Goal: Transaction & Acquisition: Purchase product/service

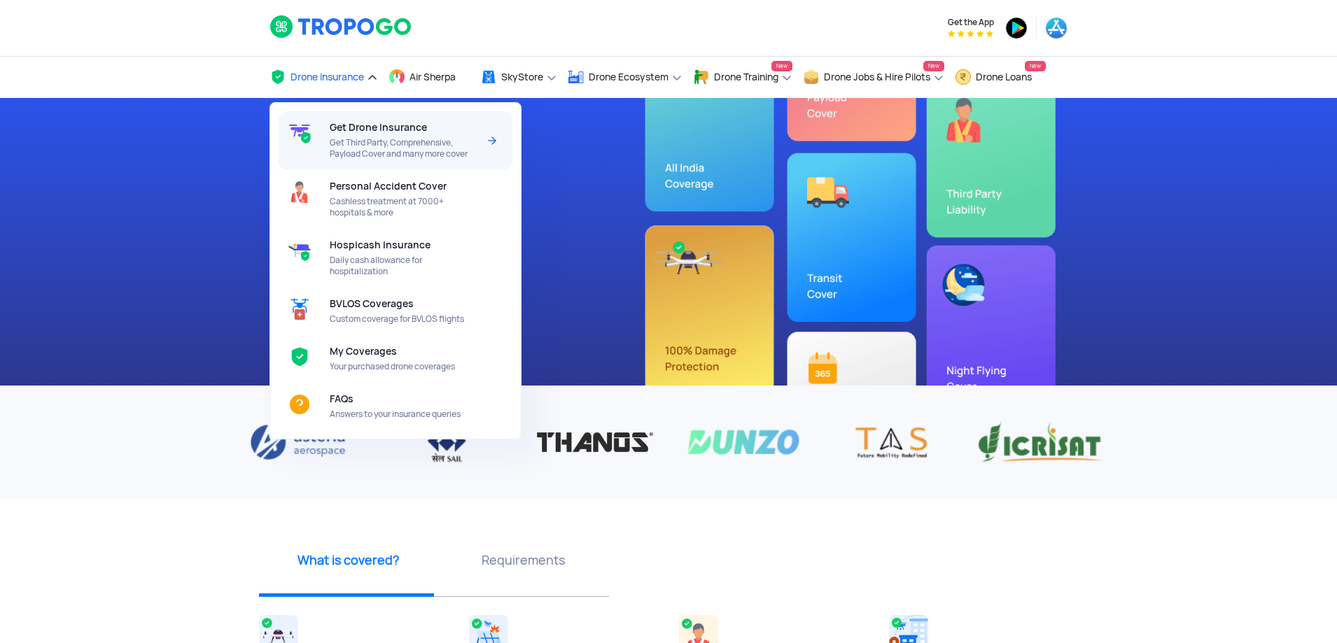
click at [371, 139] on span "Get Third Party, Comprehensive, Payload Cover and many more cover" at bounding box center [404, 148] width 148 height 22
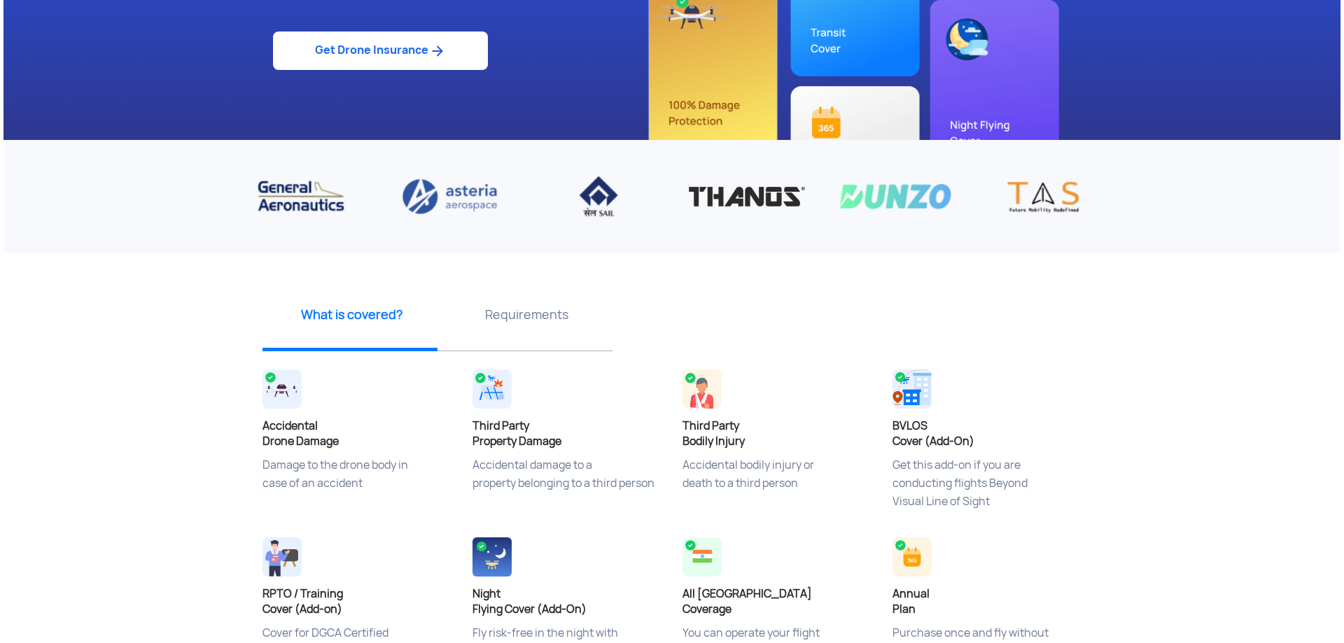
scroll to position [490, 0]
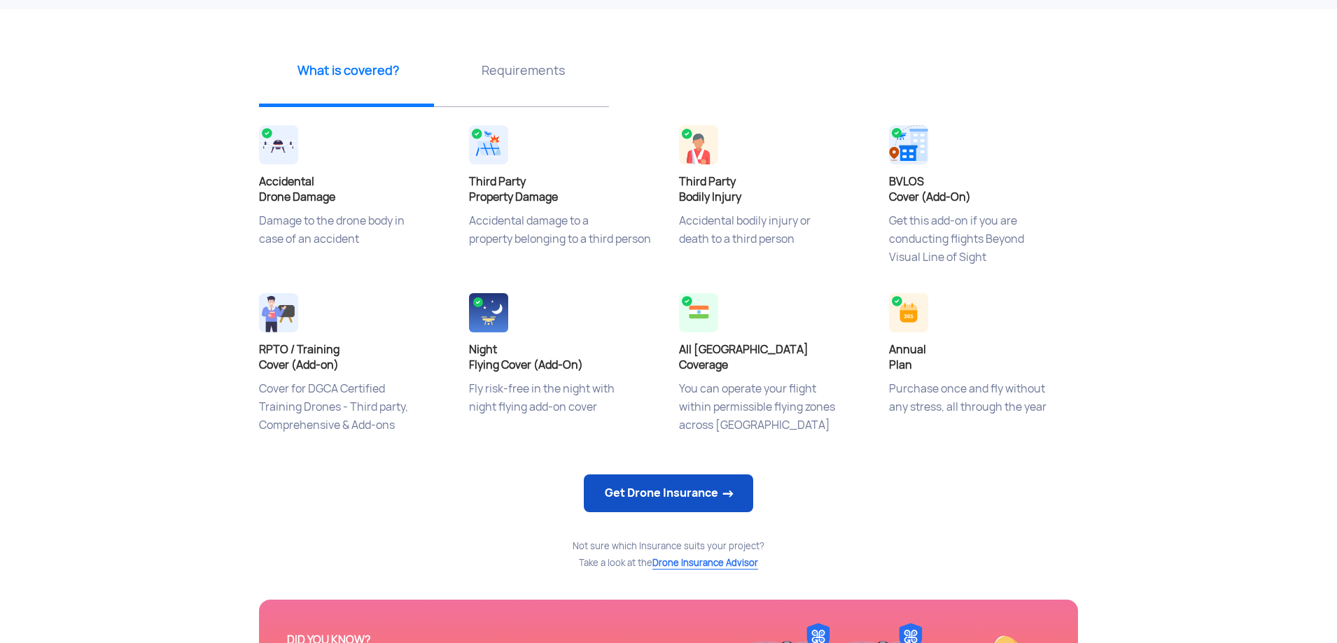
click at [637, 495] on link "Get Drone Insurance" at bounding box center [668, 493] width 169 height 38
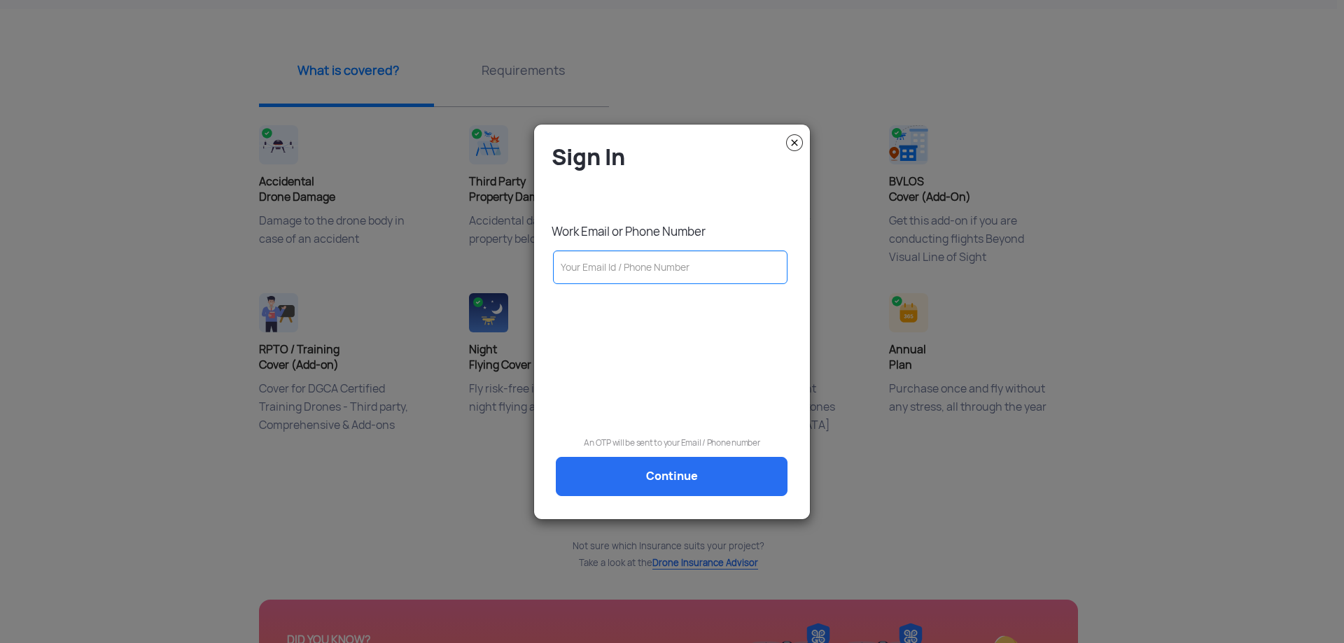
click at [633, 269] on input "text" at bounding box center [670, 268] width 234 height 34
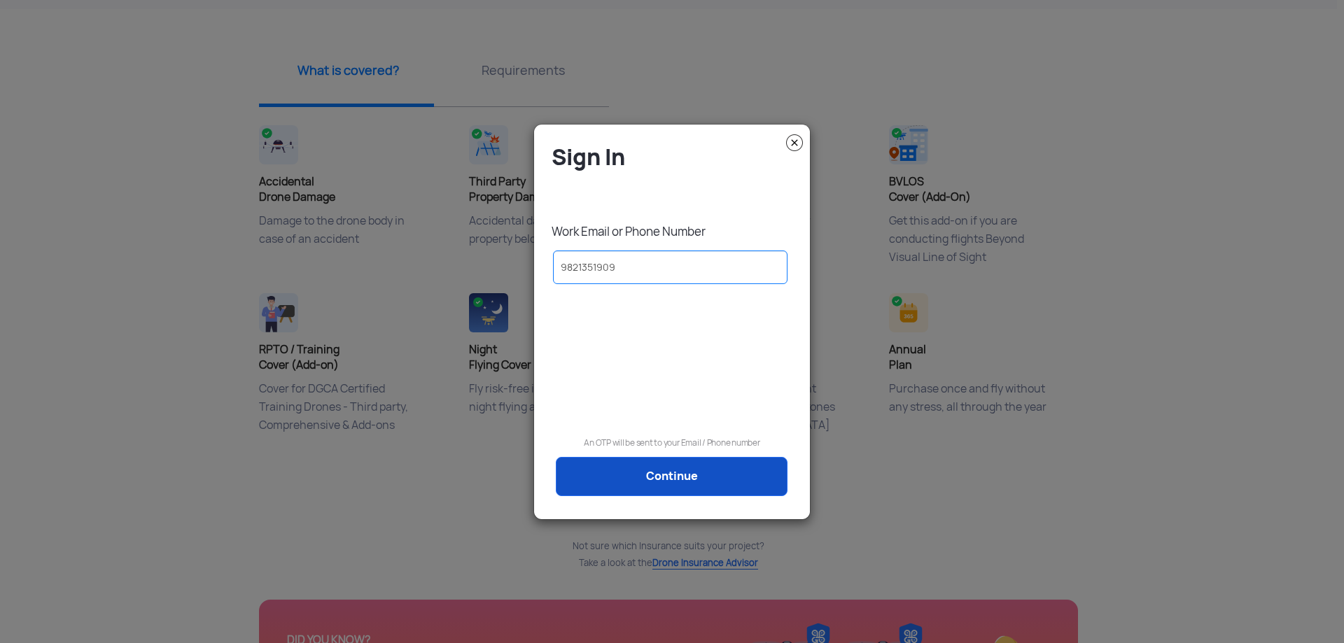
type input "9821351909"
click at [678, 479] on link "Continue" at bounding box center [672, 476] width 232 height 39
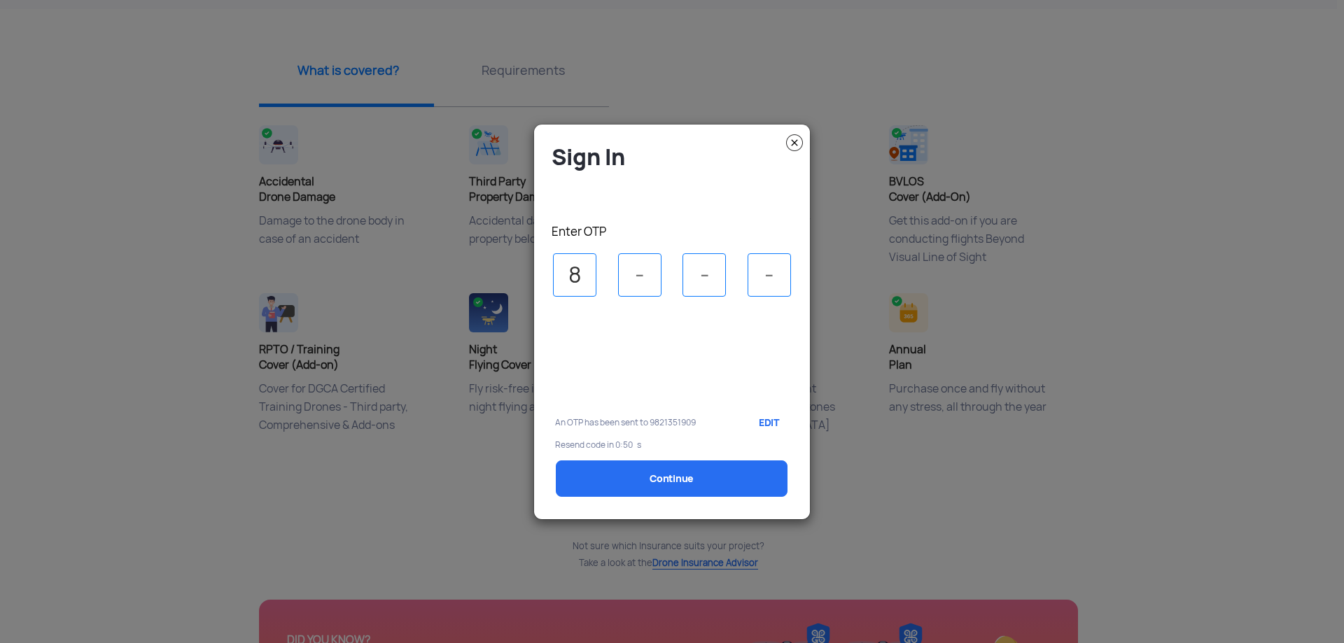
type input "8"
type input "7"
type input "1"
type input "2"
select select "1000000"
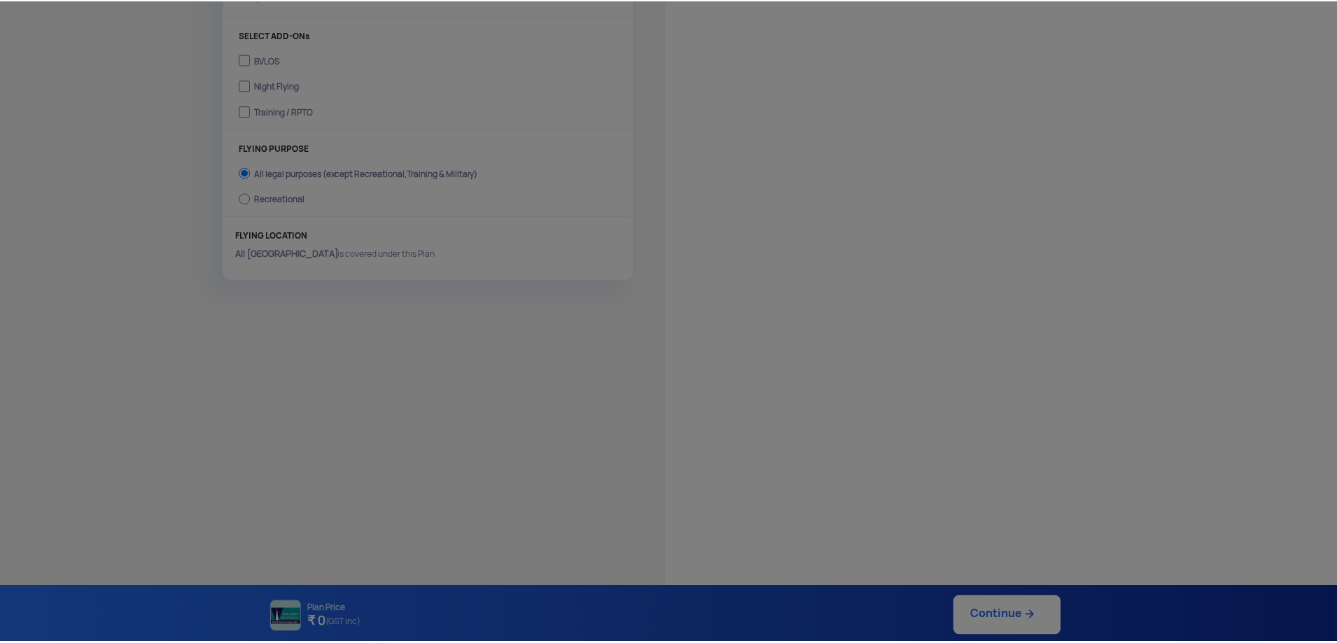
scroll to position [488, 0]
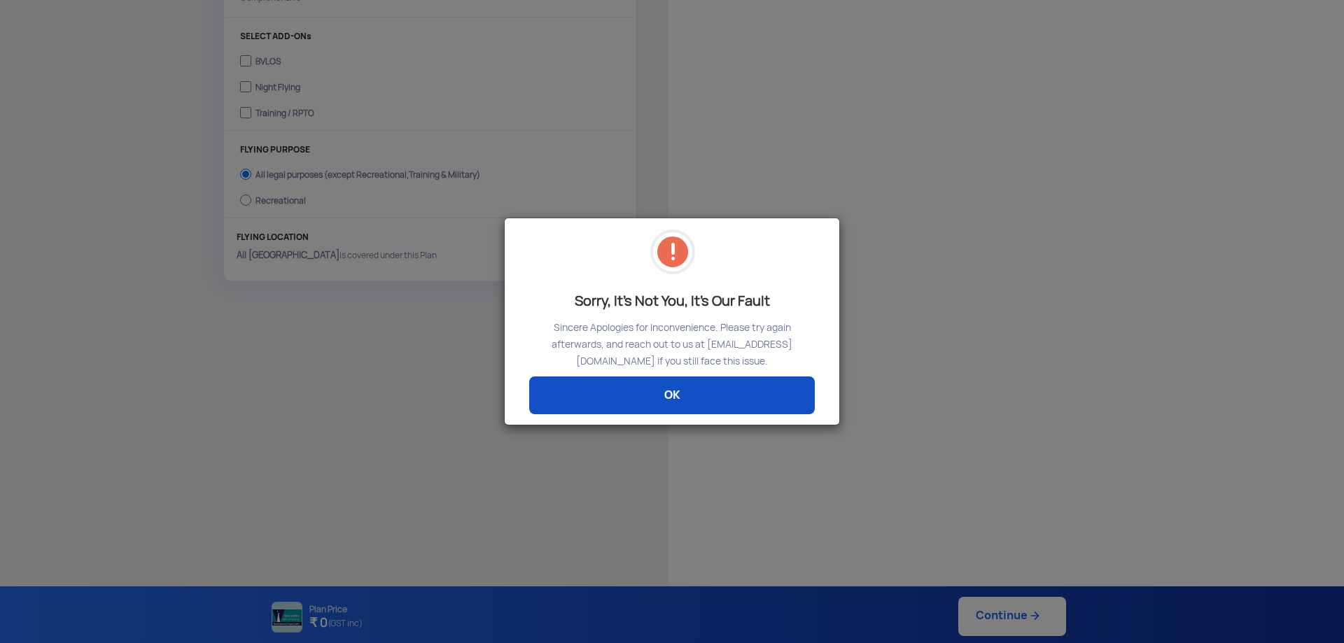
click at [674, 400] on link "OK" at bounding box center [672, 395] width 286 height 38
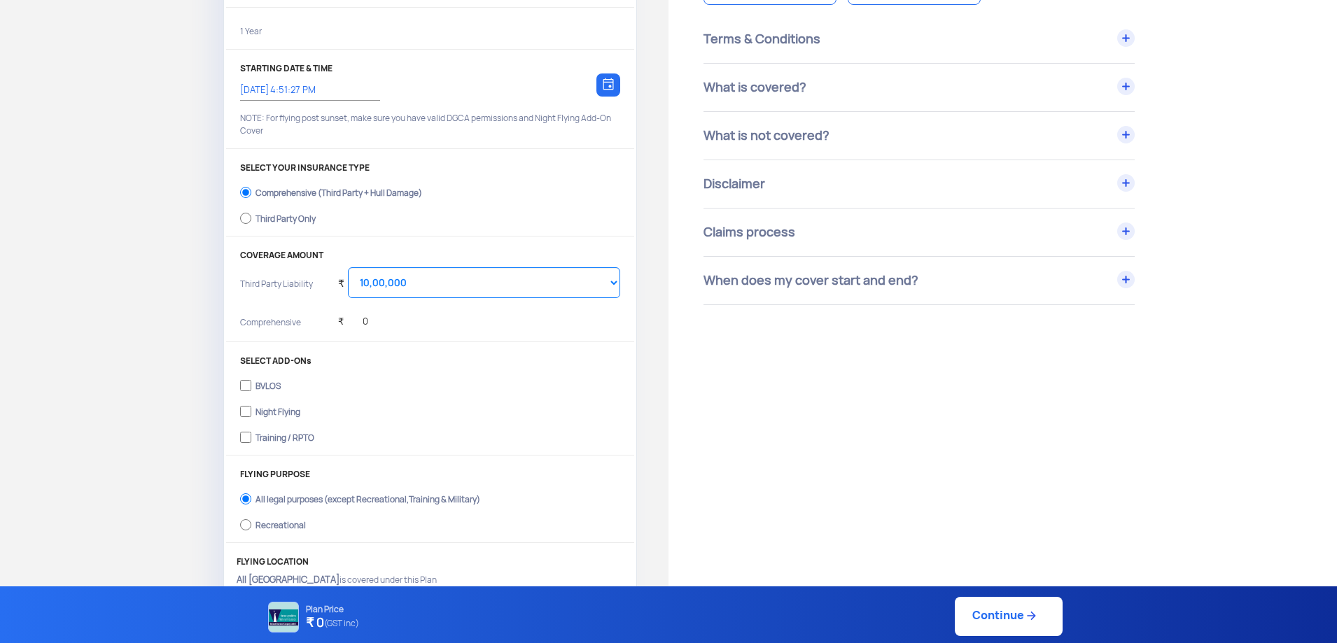
scroll to position [0, 0]
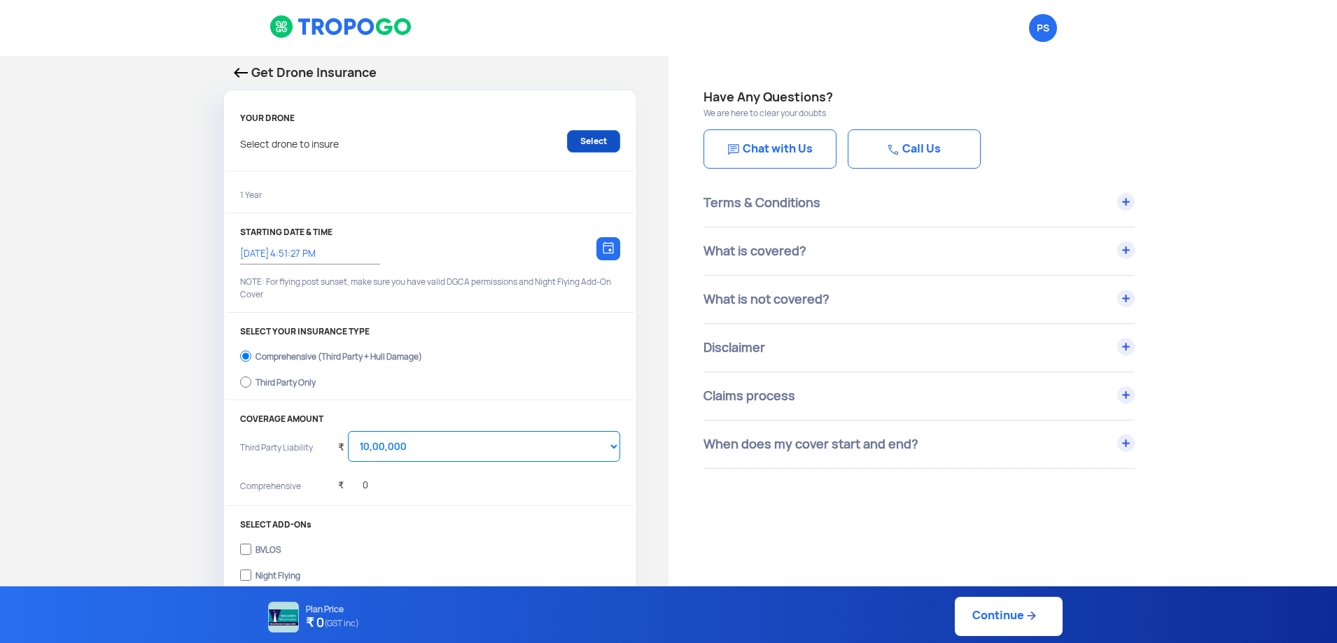
click at [588, 145] on link "Select" at bounding box center [593, 141] width 53 height 22
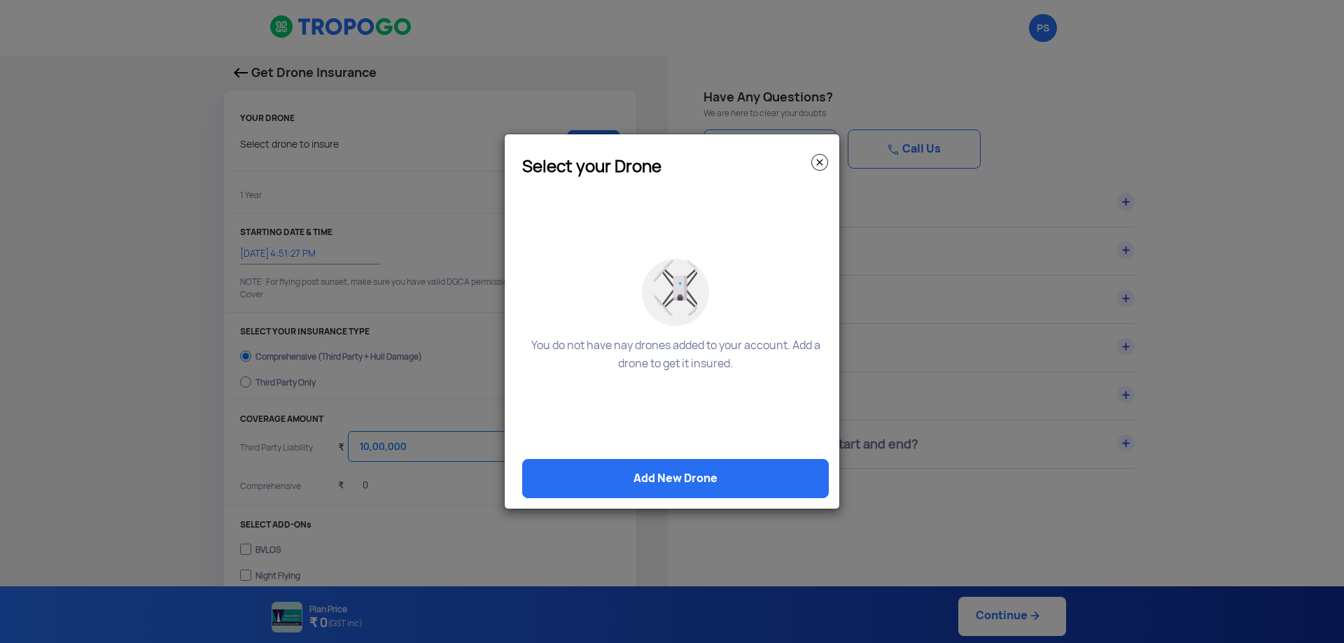
click at [822, 164] on img at bounding box center [819, 162] width 17 height 17
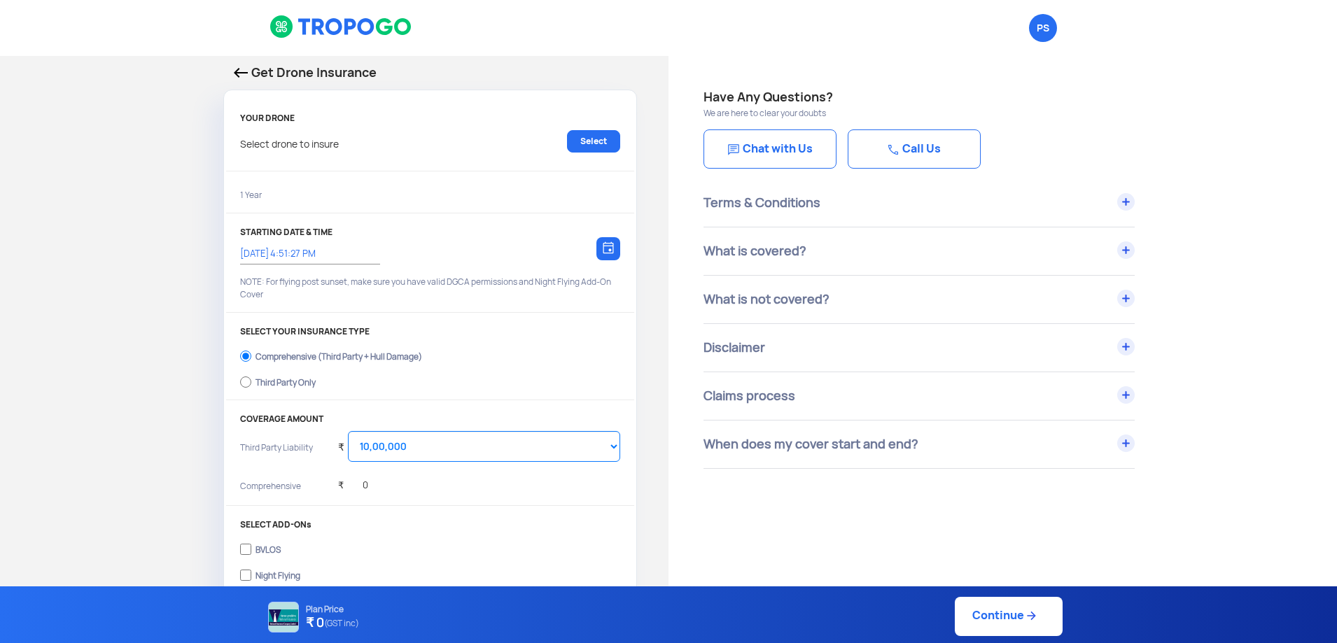
click at [226, 75] on div "Get Drone Insurance" at bounding box center [430, 76] width 414 height 27
click at [237, 73] on img at bounding box center [241, 73] width 14 height 10
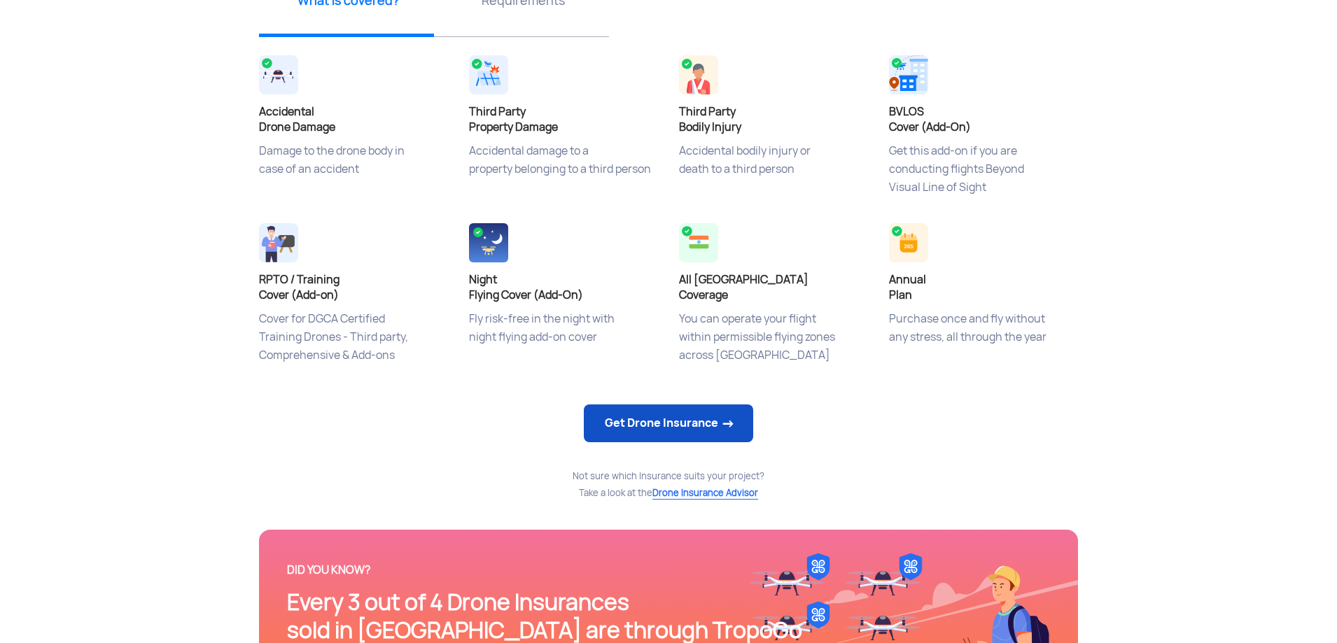
click at [666, 424] on link "Get Drone Insurance" at bounding box center [668, 423] width 169 height 38
select select "1000000"
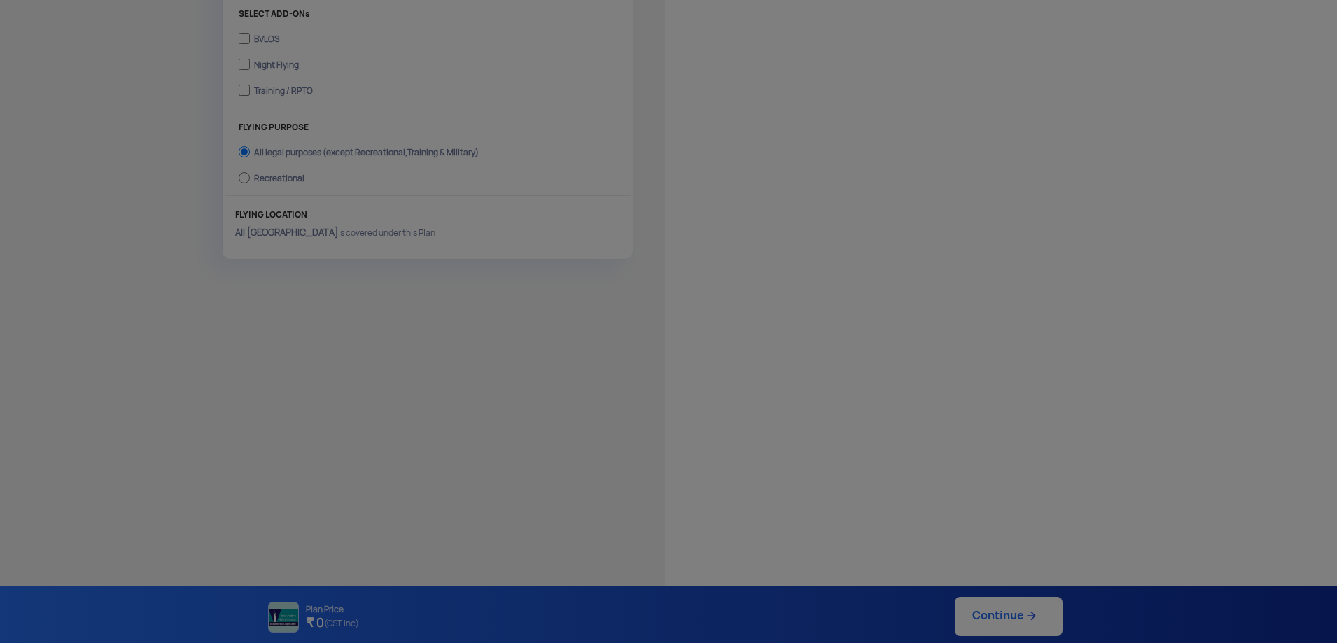
scroll to position [511, 0]
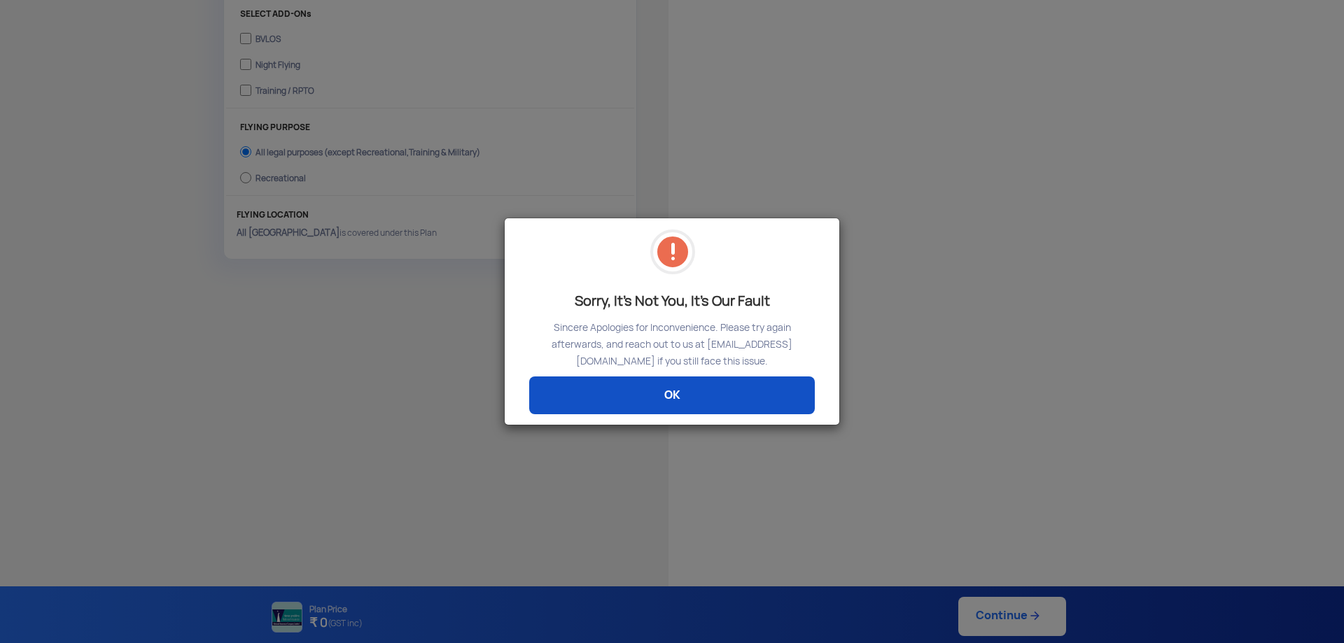
click at [659, 383] on link "OK" at bounding box center [672, 395] width 286 height 38
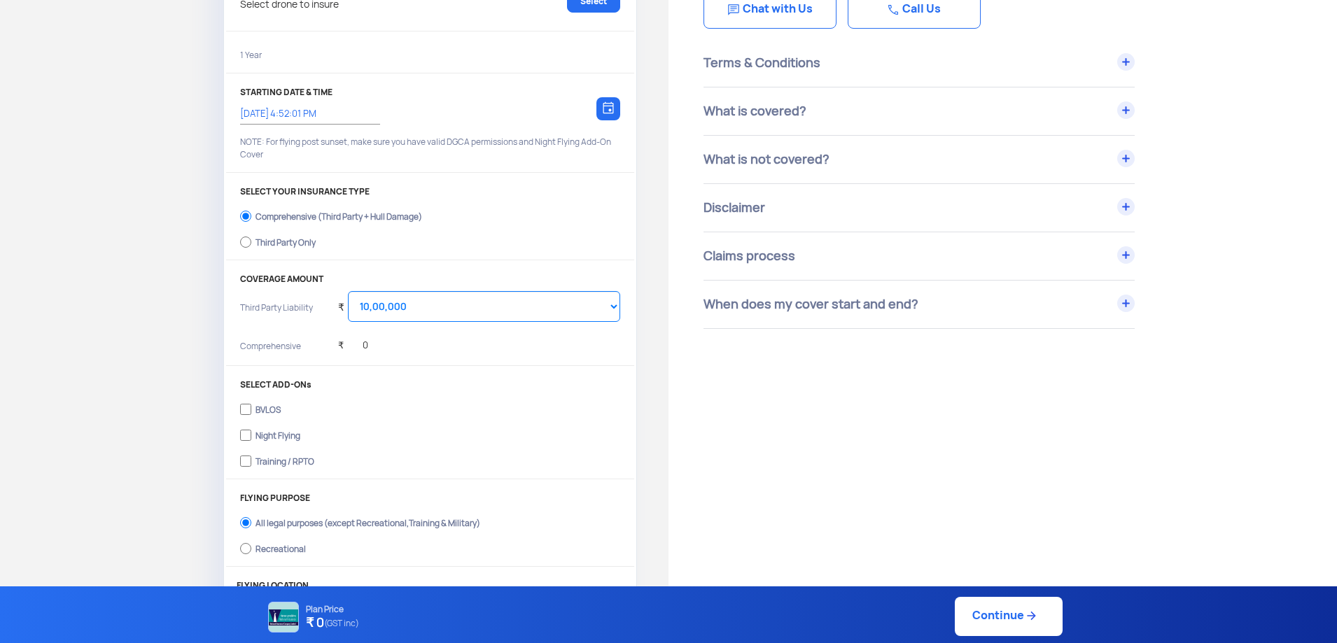
scroll to position [0, 0]
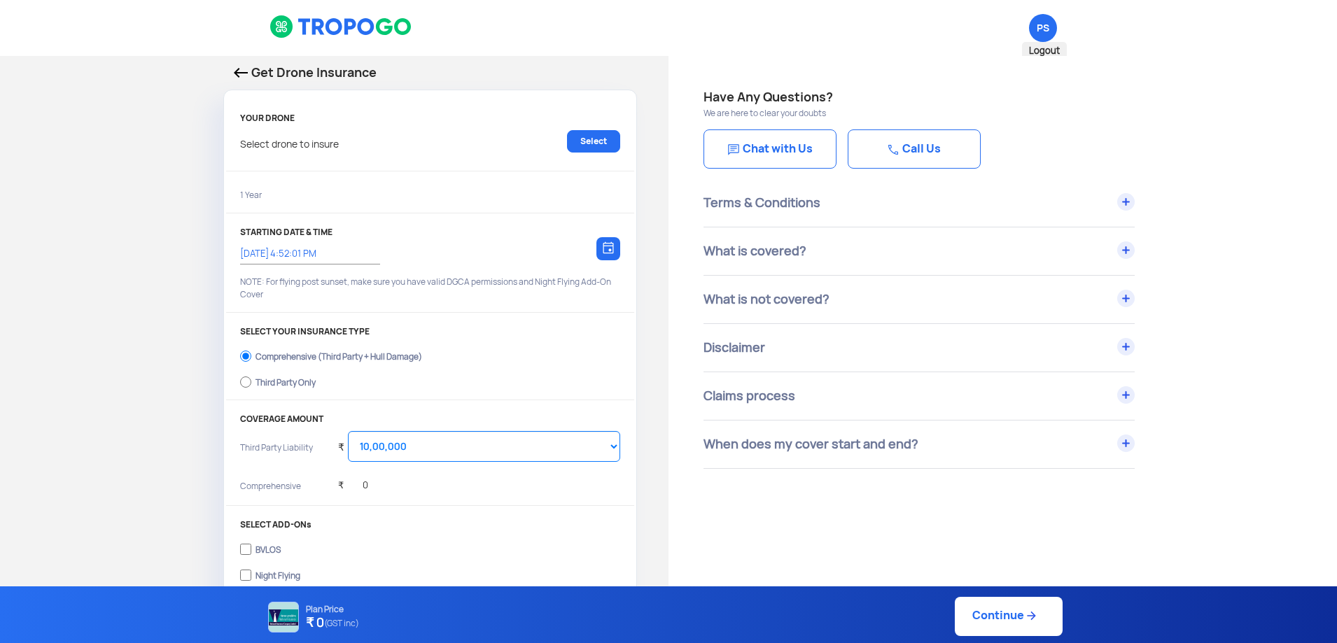
click at [1043, 25] on span "PS Logout" at bounding box center [1043, 28] width 28 height 28
click at [1047, 51] on span "Logout" at bounding box center [1044, 51] width 45 height 18
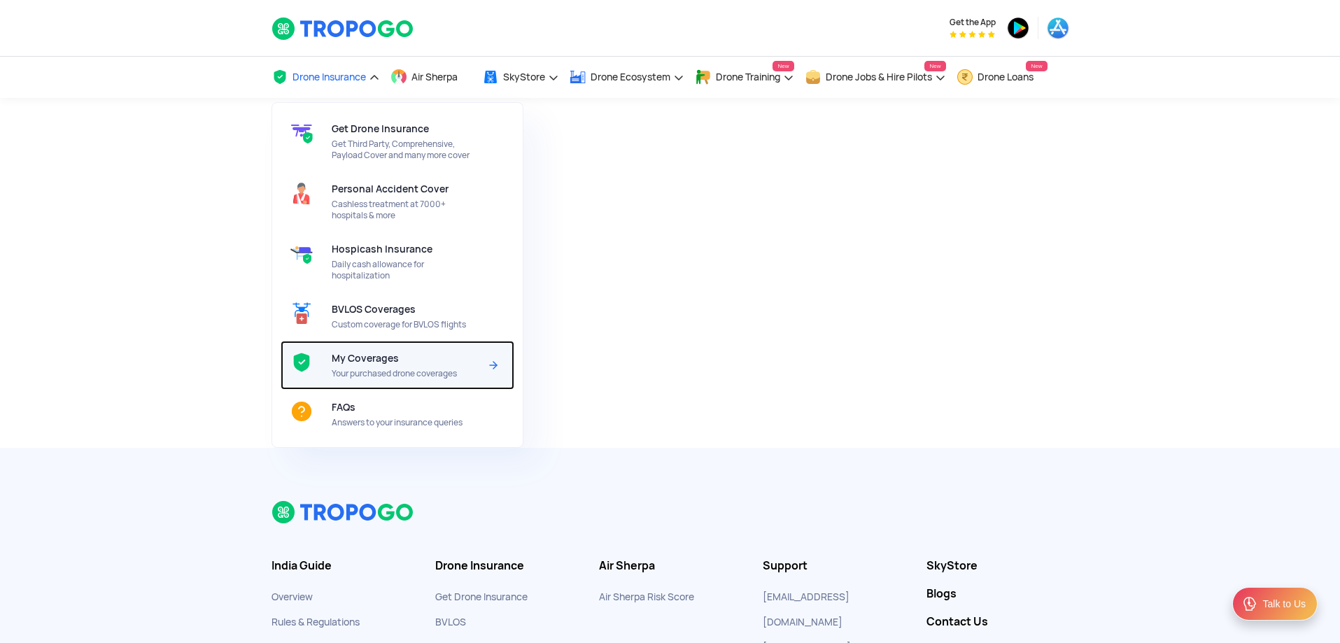
click at [390, 360] on span "My Coverages" at bounding box center [365, 358] width 67 height 11
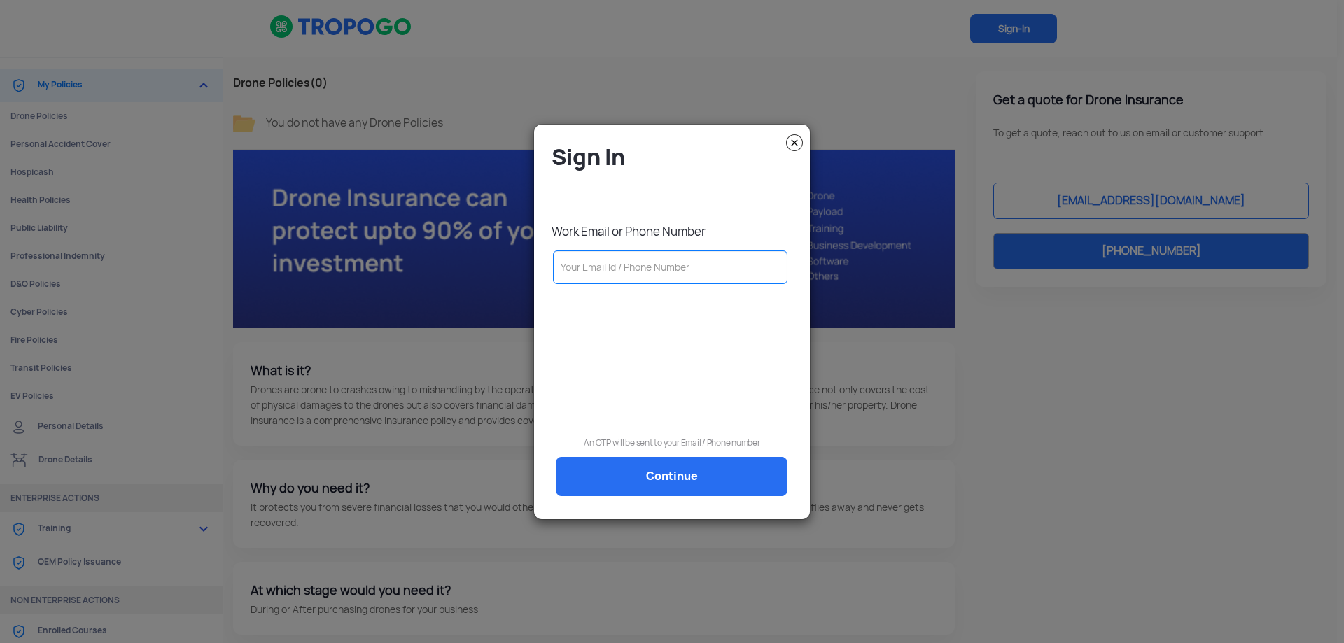
click at [636, 272] on input "text" at bounding box center [670, 268] width 234 height 34
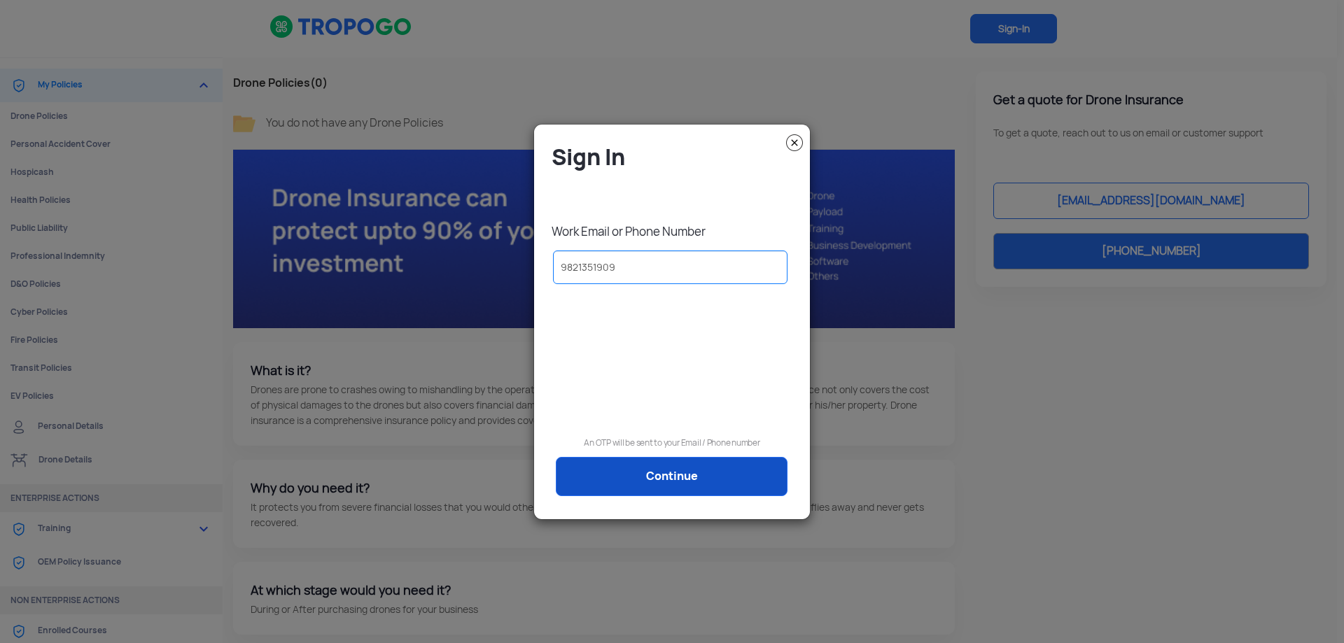
type input "9821351909"
click at [657, 479] on link "Continue" at bounding box center [672, 476] width 232 height 39
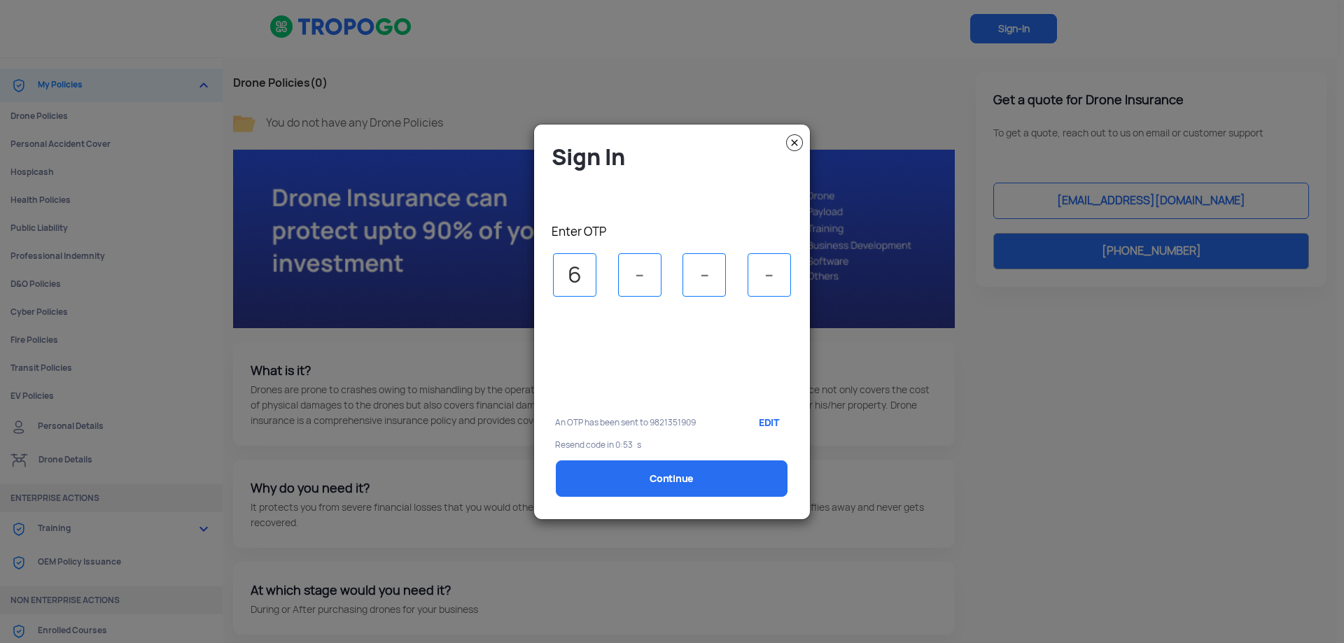
type input "6"
type input "3"
type input "2"
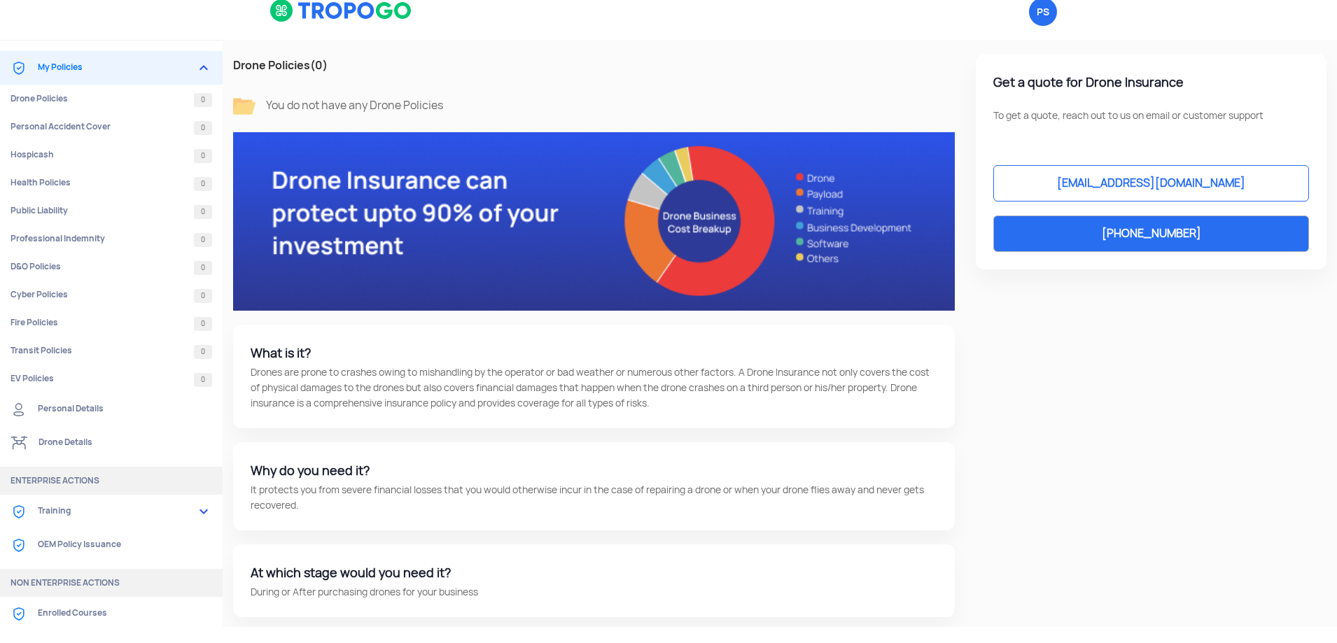
scroll to position [21, 0]
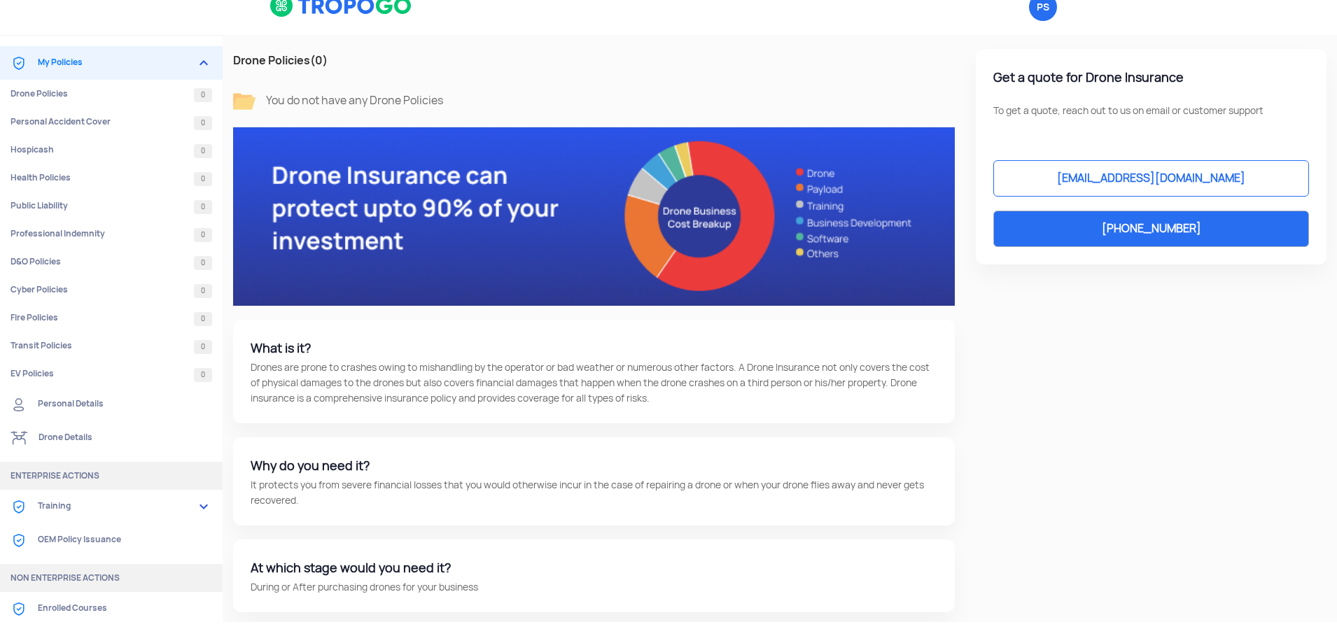
click at [84, 440] on link "Drone Details" at bounding box center [111, 438] width 223 height 34
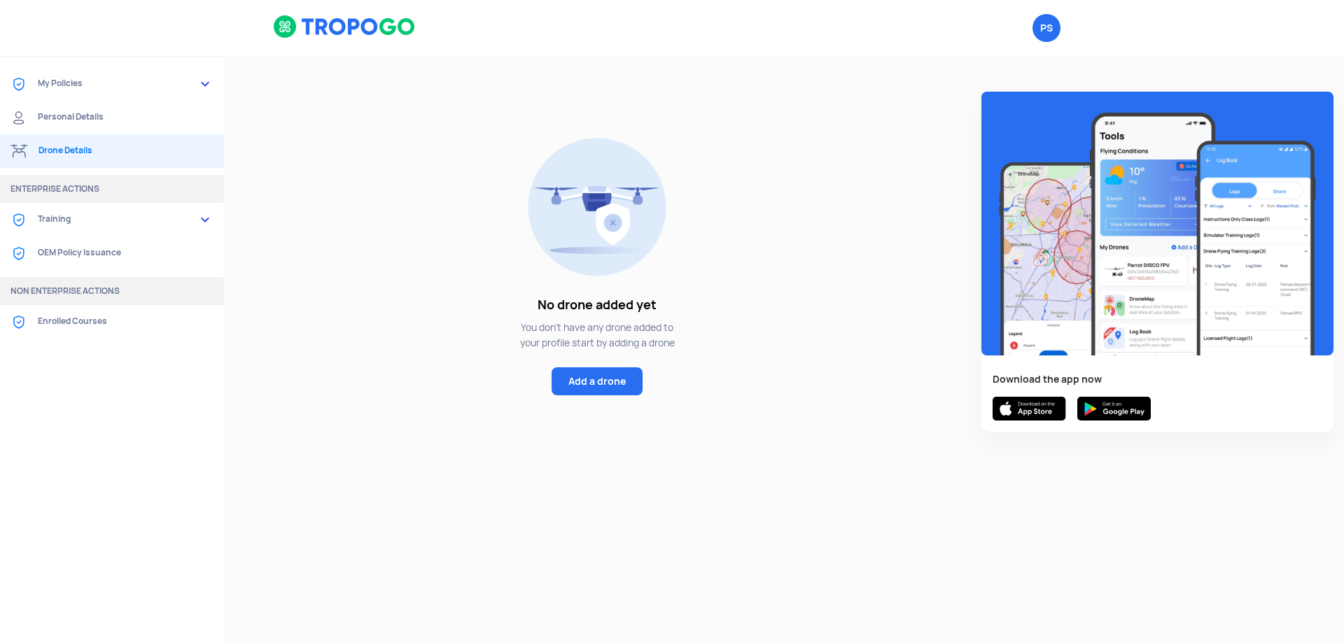
click at [80, 110] on link "Personal Details" at bounding box center [112, 118] width 224 height 34
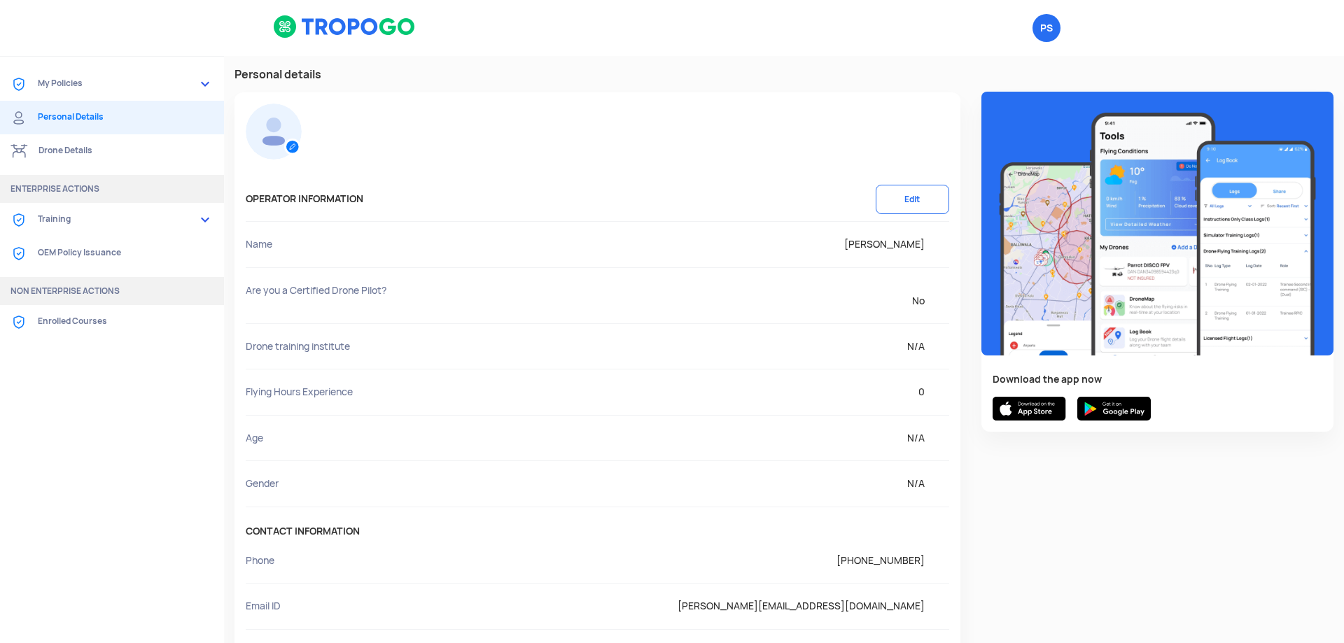
click at [98, 212] on link "Training" at bounding box center [112, 220] width 224 height 34
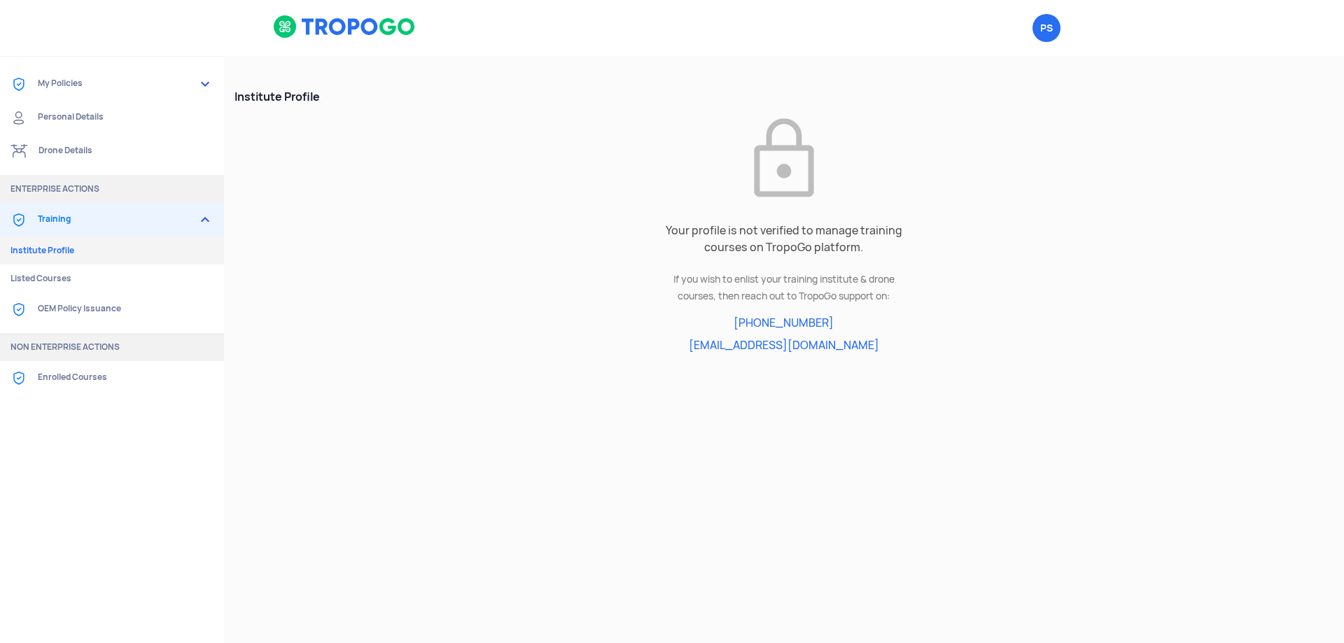
click at [59, 304] on link "OEM Policy Issuance" at bounding box center [112, 310] width 224 height 34
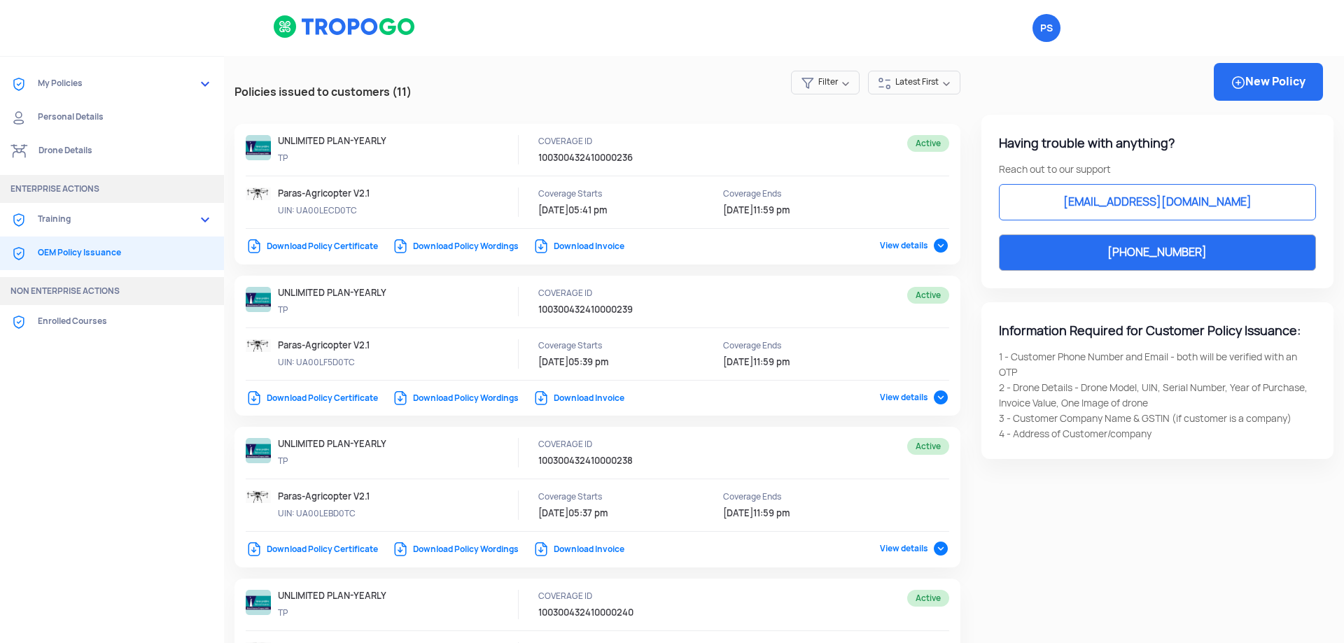
click at [76, 87] on link "My Policies" at bounding box center [112, 84] width 224 height 34
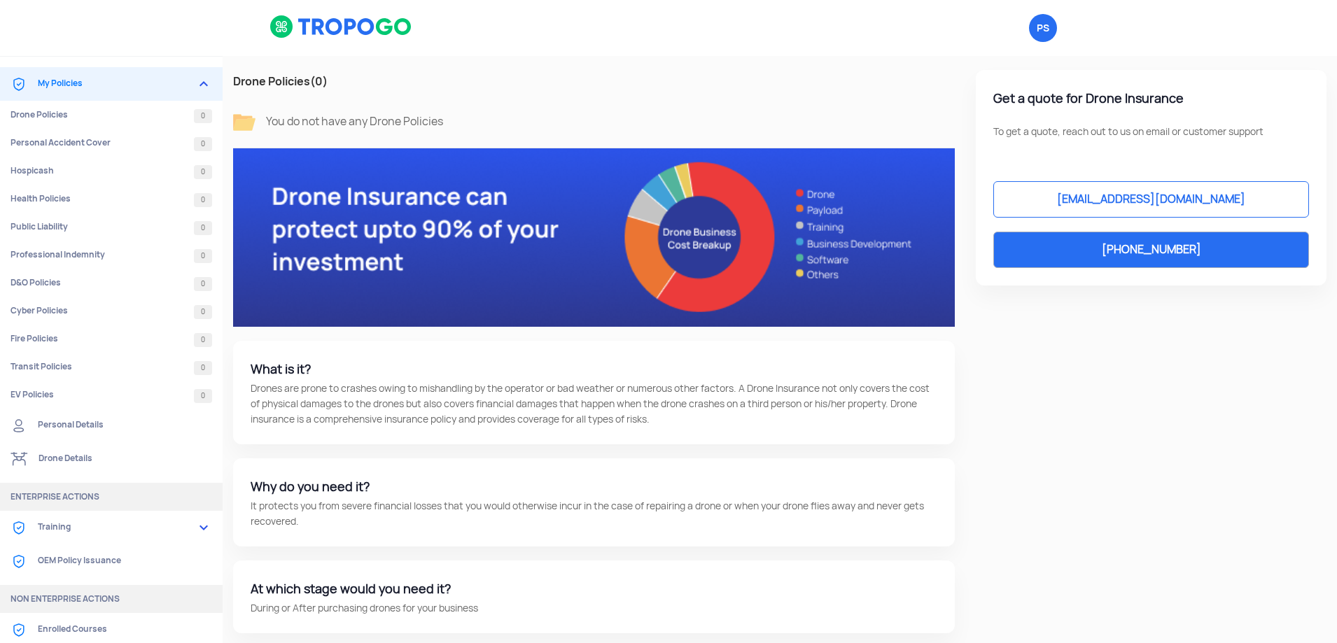
click at [68, 533] on link "Training" at bounding box center [111, 528] width 223 height 34
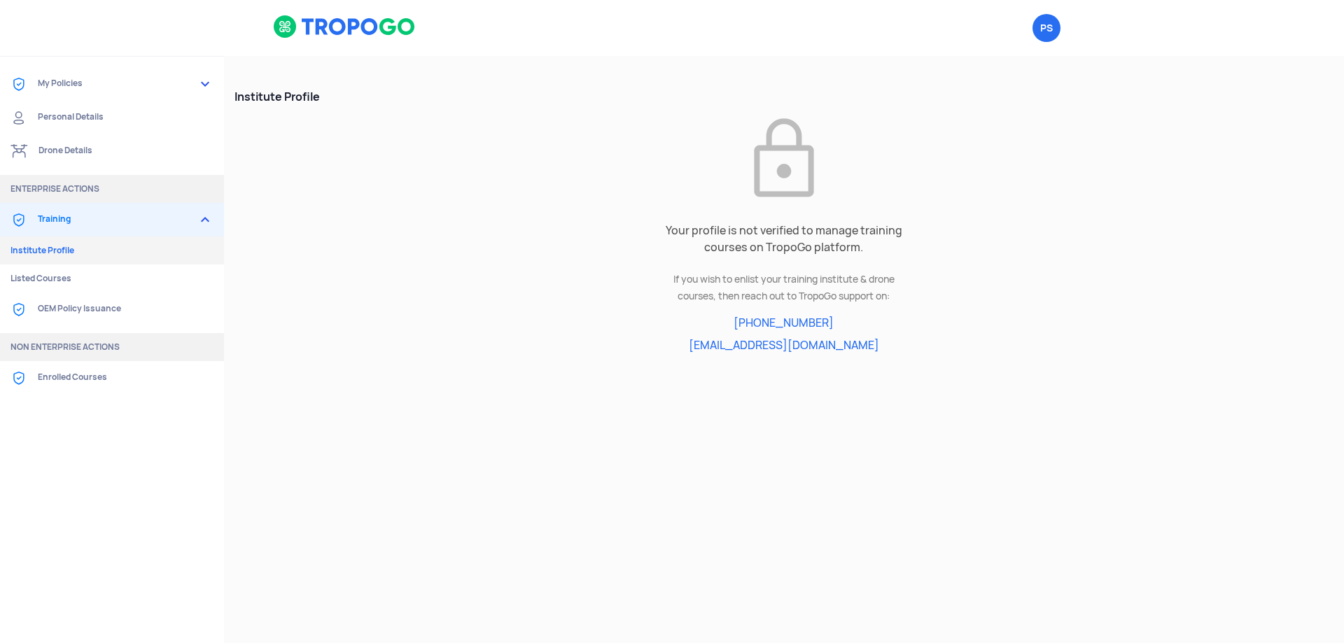
click at [79, 114] on link "Personal Details" at bounding box center [112, 118] width 224 height 34
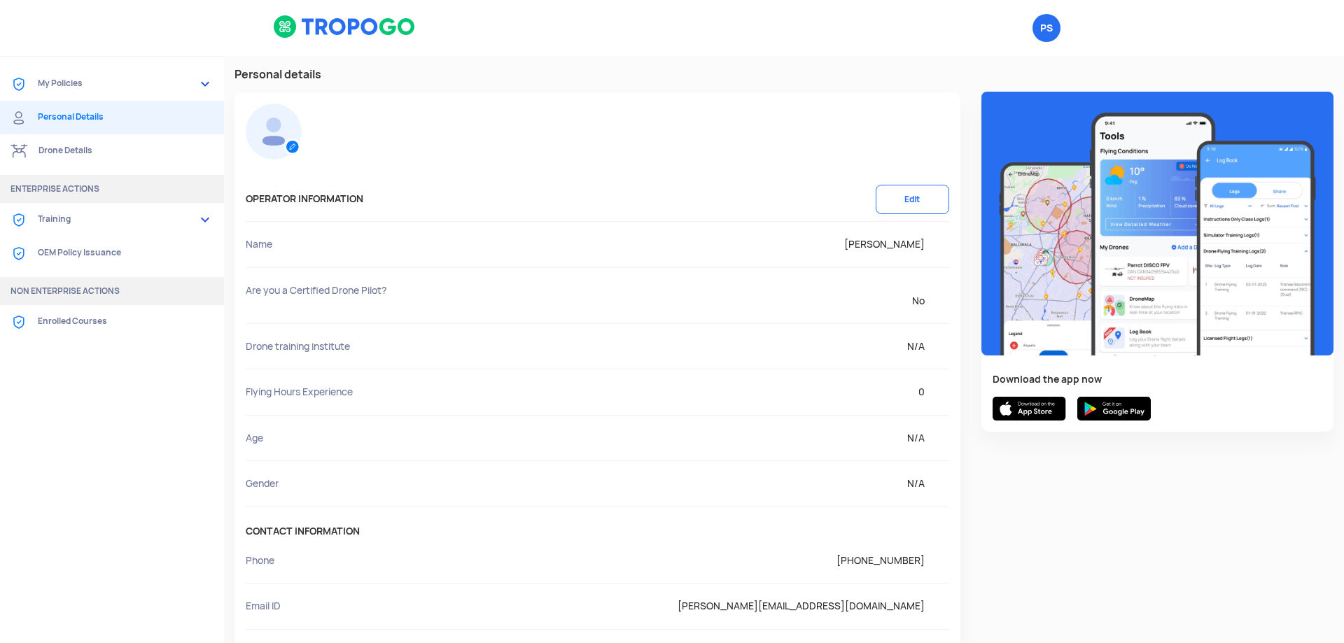
click at [82, 155] on link "Drone Details" at bounding box center [112, 151] width 224 height 34
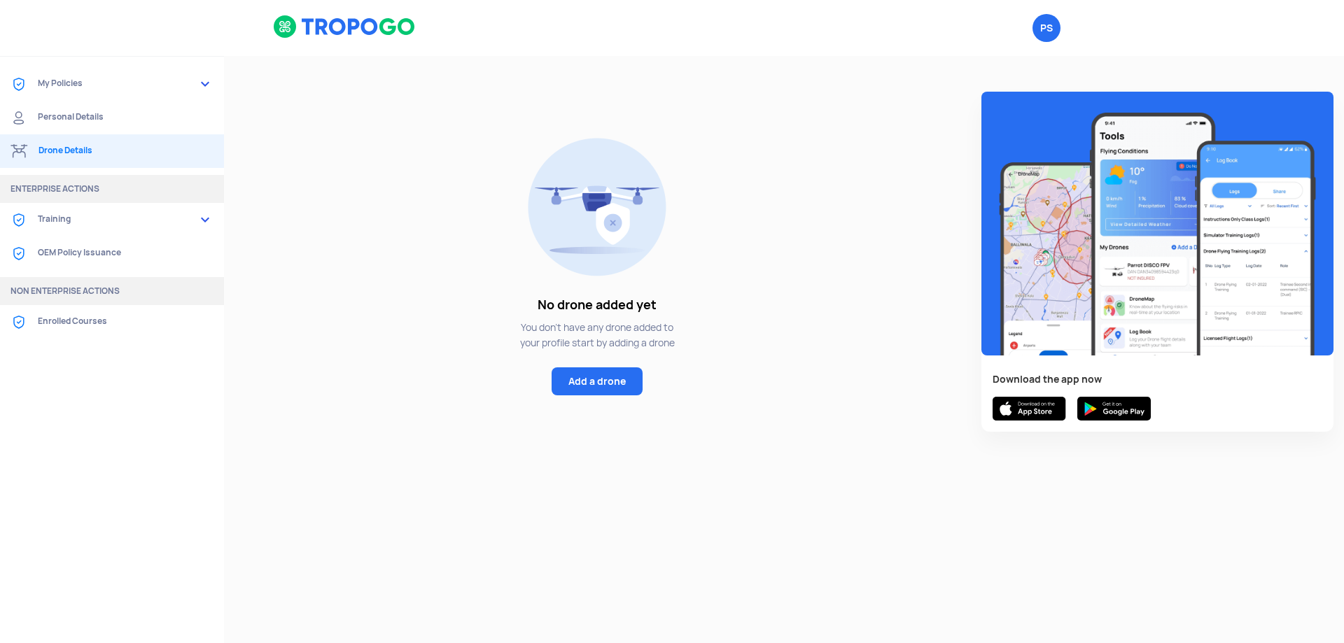
click at [59, 223] on link "Training" at bounding box center [112, 220] width 224 height 34
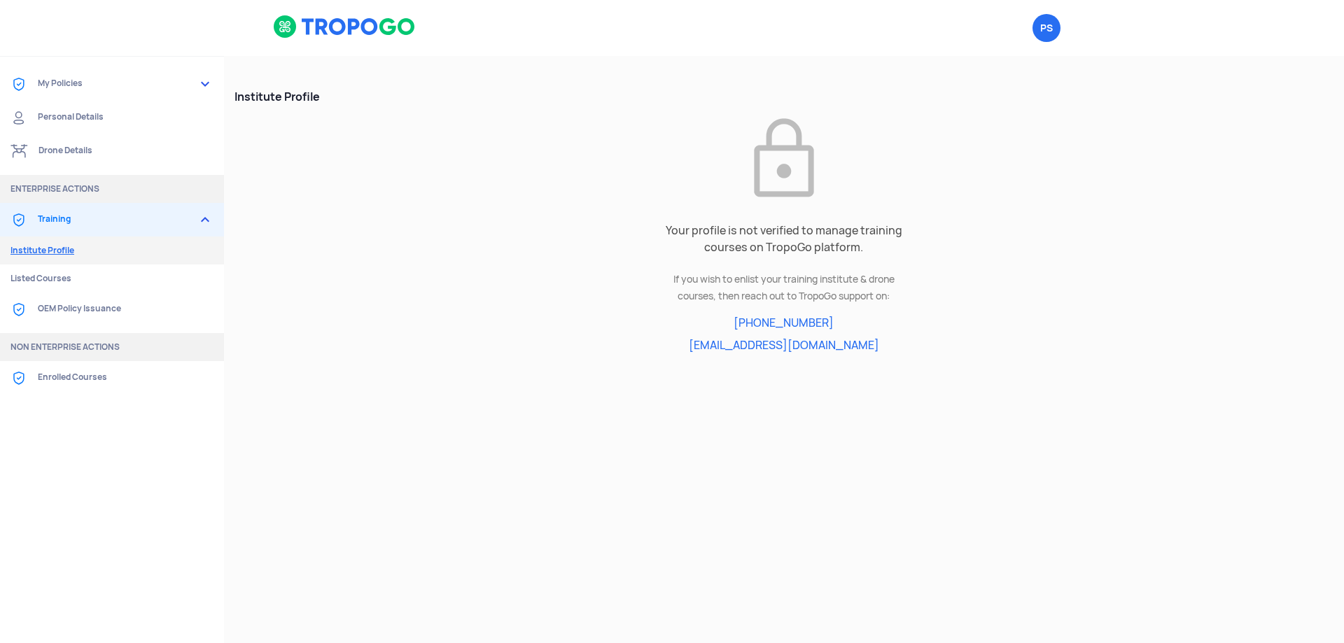
click at [62, 253] on link "Institute Profile" at bounding box center [112, 251] width 224 height 28
click at [70, 308] on link "OEM Policy Issuance" at bounding box center [112, 310] width 224 height 34
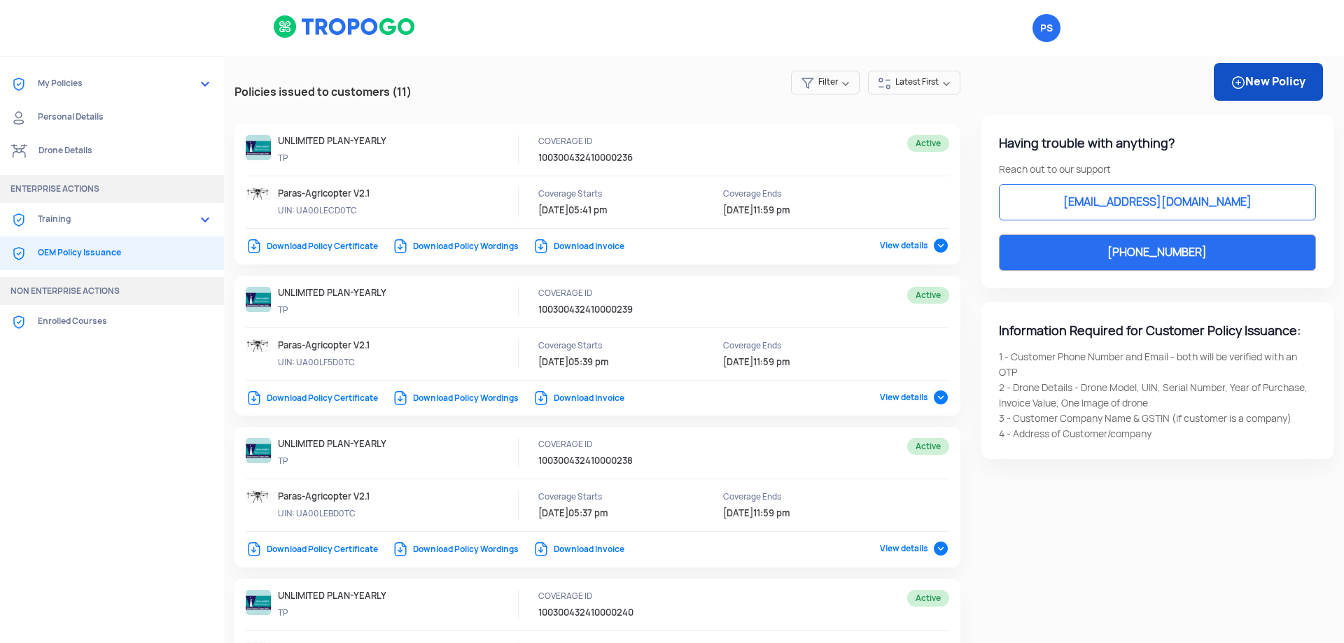
click at [1238, 84] on link "New Policy" at bounding box center [1267, 82] width 109 height 38
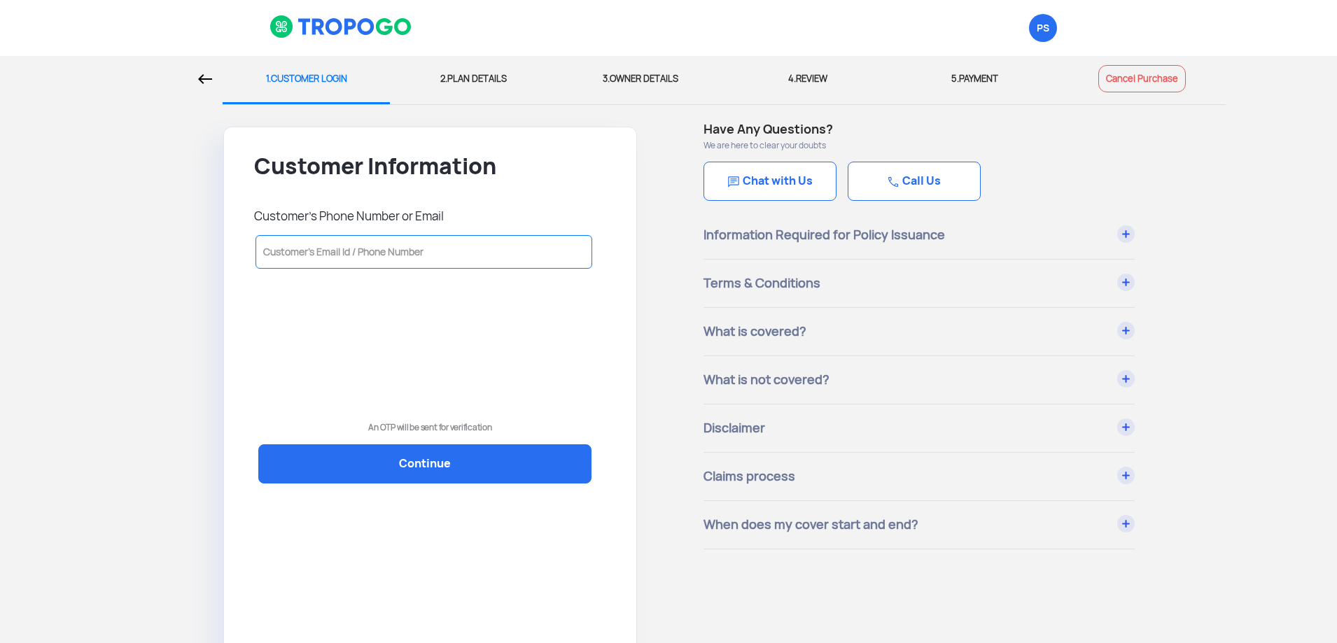
click at [377, 256] on input "text" at bounding box center [423, 252] width 337 height 34
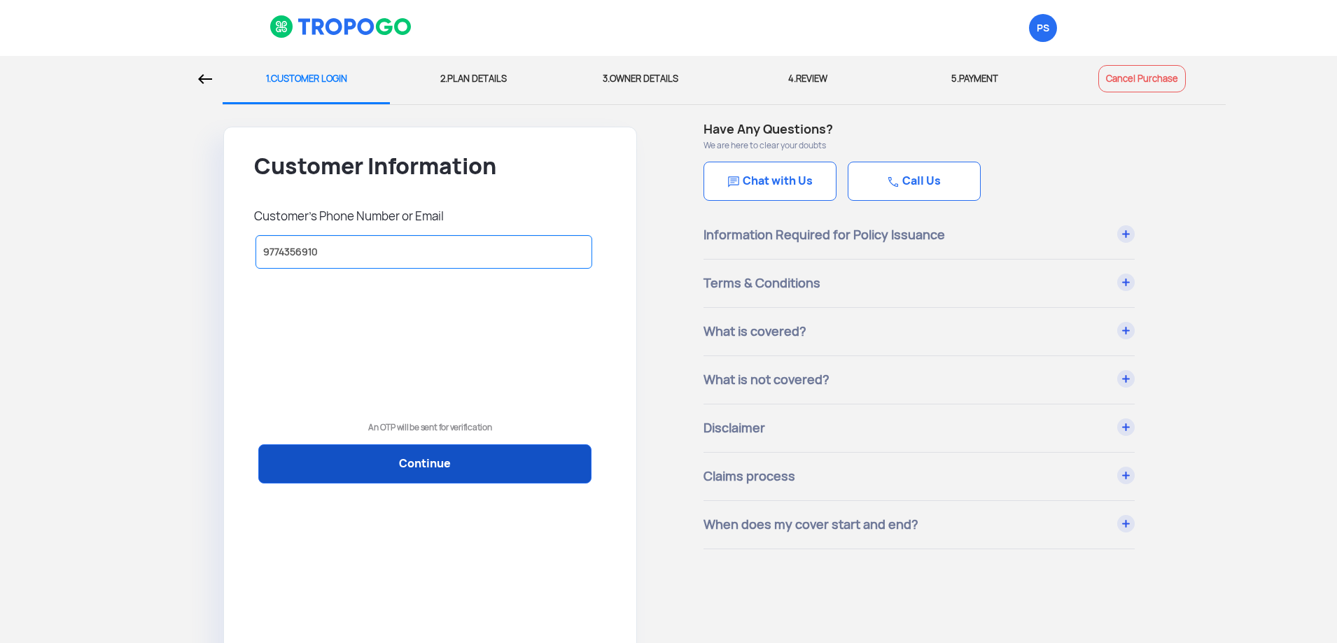
type input "9774356910"
click at [411, 468] on link "Continue" at bounding box center [424, 463] width 333 height 39
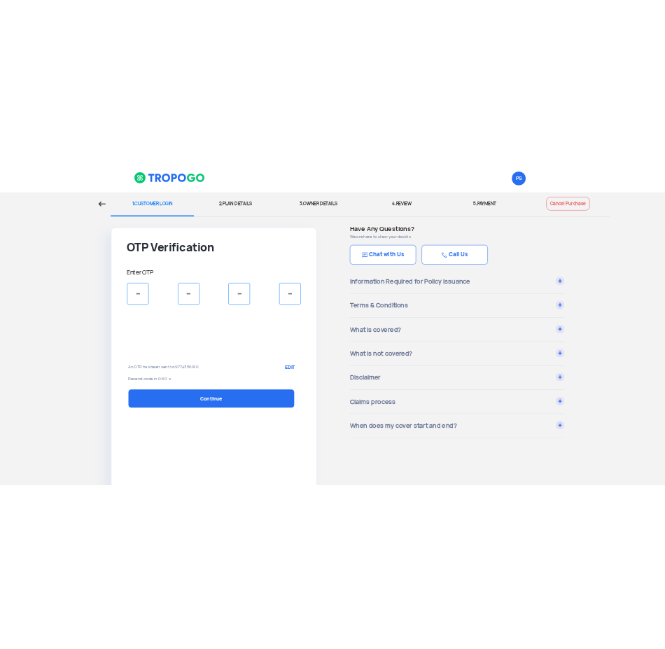
scroll to position [10, 0]
